Goal: Information Seeking & Learning: Find specific fact

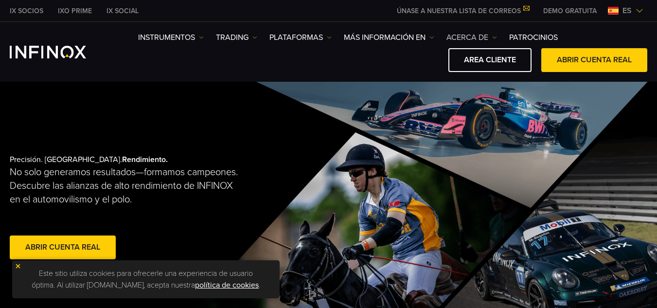
click at [464, 40] on link "ACERCA DE" at bounding box center [471, 38] width 51 height 12
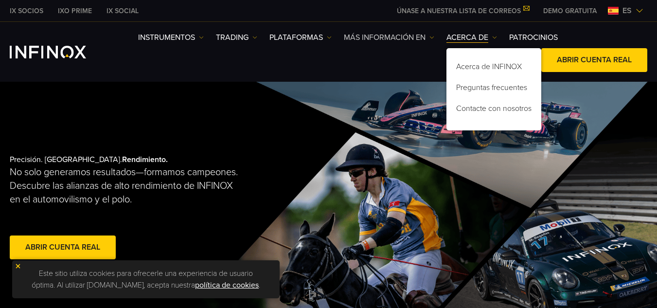
click at [404, 40] on link "Más información en" at bounding box center [389, 38] width 90 height 12
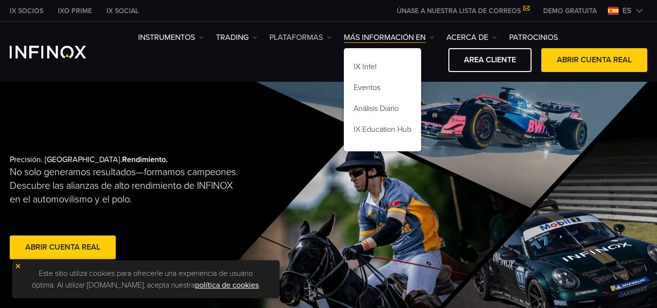
click at [293, 37] on link "PLATAFORMAS" at bounding box center [300, 38] width 62 height 12
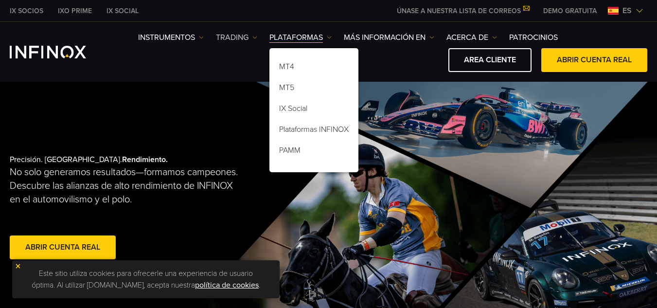
click at [228, 38] on link "TRADING" at bounding box center [236, 38] width 41 height 12
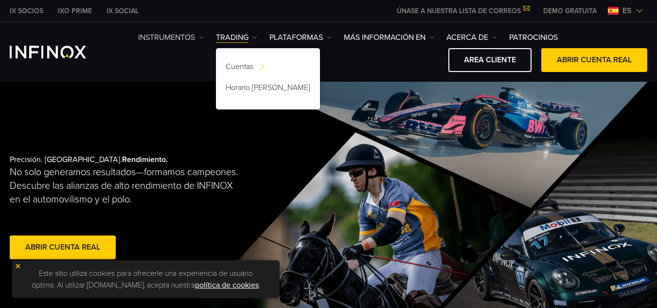
click at [192, 36] on link "Instrumentos" at bounding box center [171, 38] width 66 height 12
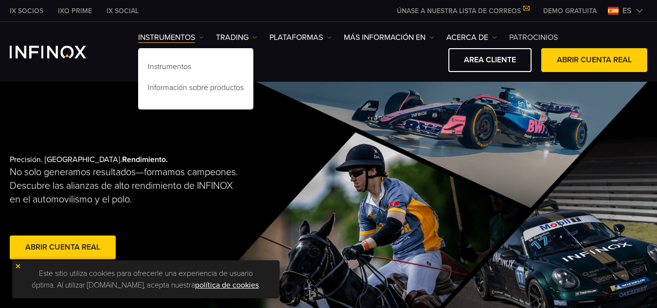
click at [530, 32] on link "Patrocinios" at bounding box center [533, 38] width 49 height 12
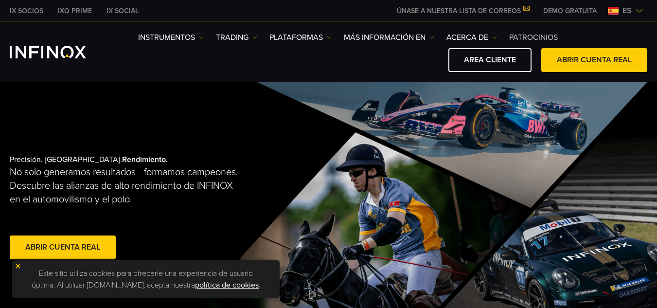
click at [530, 32] on link "Patrocinios" at bounding box center [533, 38] width 49 height 12
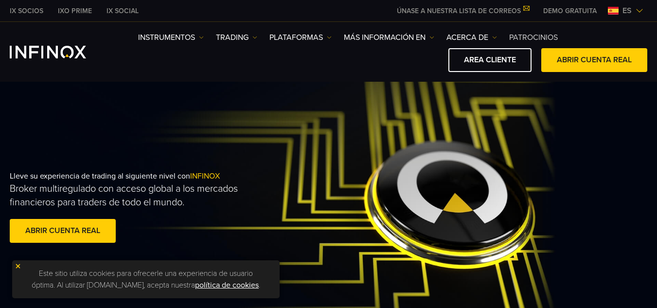
click at [530, 32] on link "Patrocinios" at bounding box center [533, 38] width 49 height 12
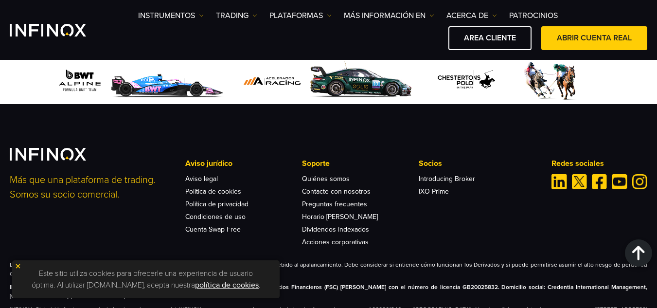
scroll to position [1937, 0]
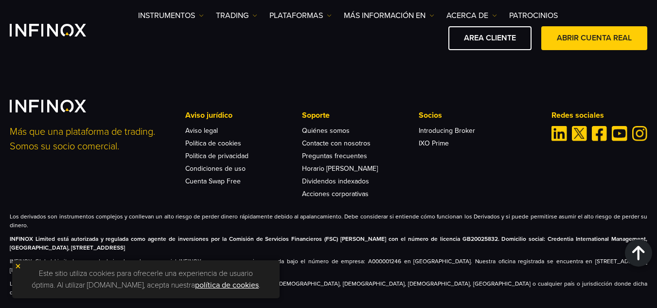
click at [344, 152] on link "Preguntas frecuentes" at bounding box center [334, 156] width 65 height 8
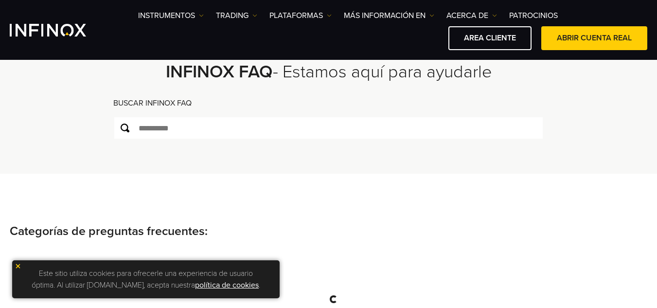
scroll to position [74, 0]
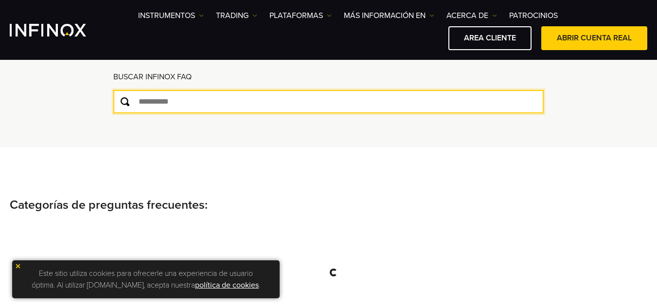
click at [239, 113] on input "text" at bounding box center [328, 101] width 430 height 23
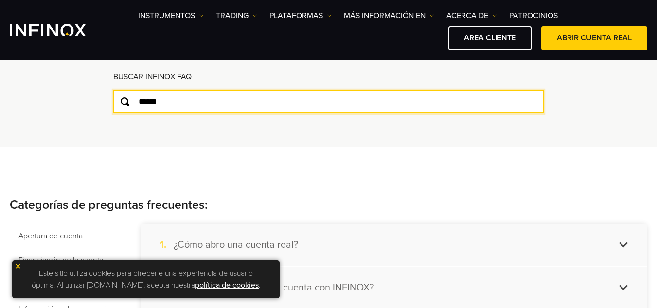
type input "******"
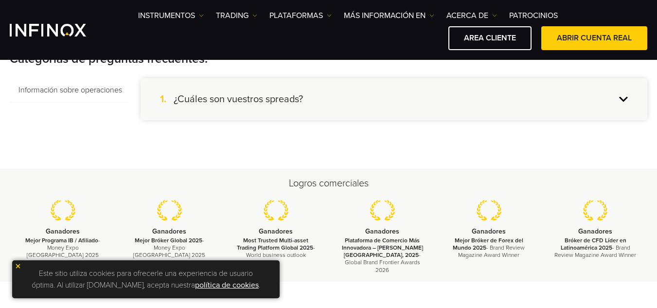
scroll to position [216, 0]
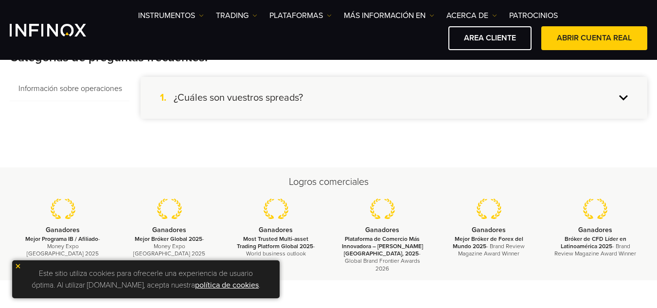
click at [273, 100] on h4 "¿Cuáles son vuestros spreads?" at bounding box center [238, 97] width 129 height 13
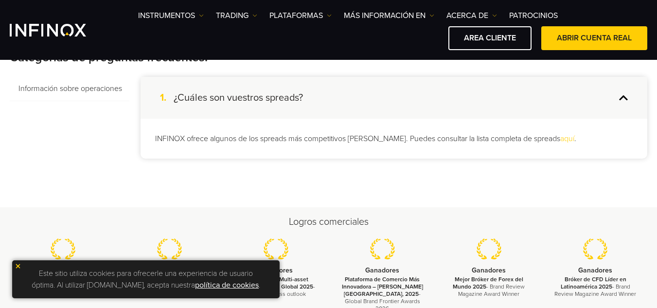
scroll to position [0, 0]
click at [564, 138] on link "aquí" at bounding box center [567, 139] width 14 height 10
